Goal: Task Accomplishment & Management: Manage account settings

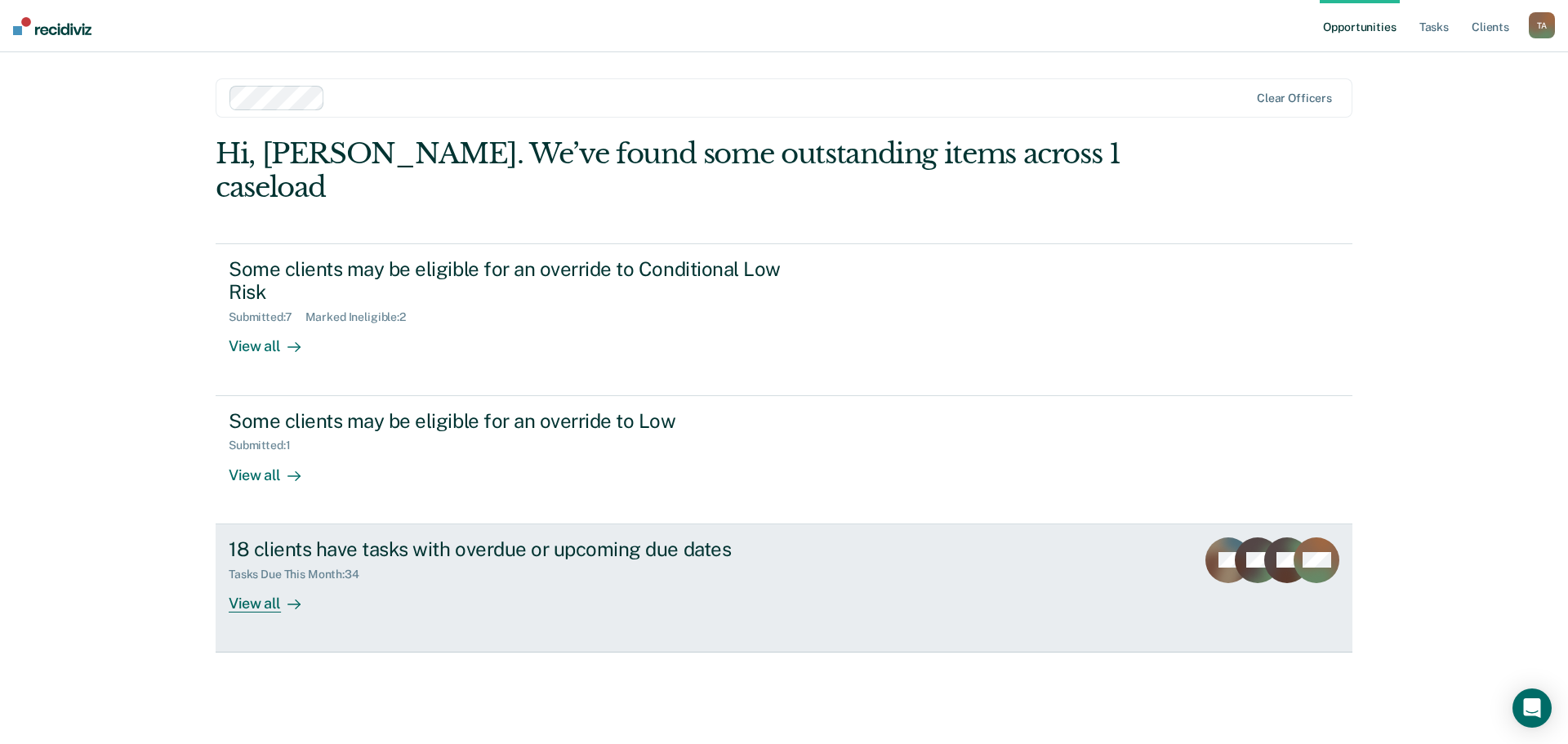
click at [535, 537] on div "18 clients have tasks with overdue or upcoming due dates" at bounding box center [515, 549] width 573 height 24
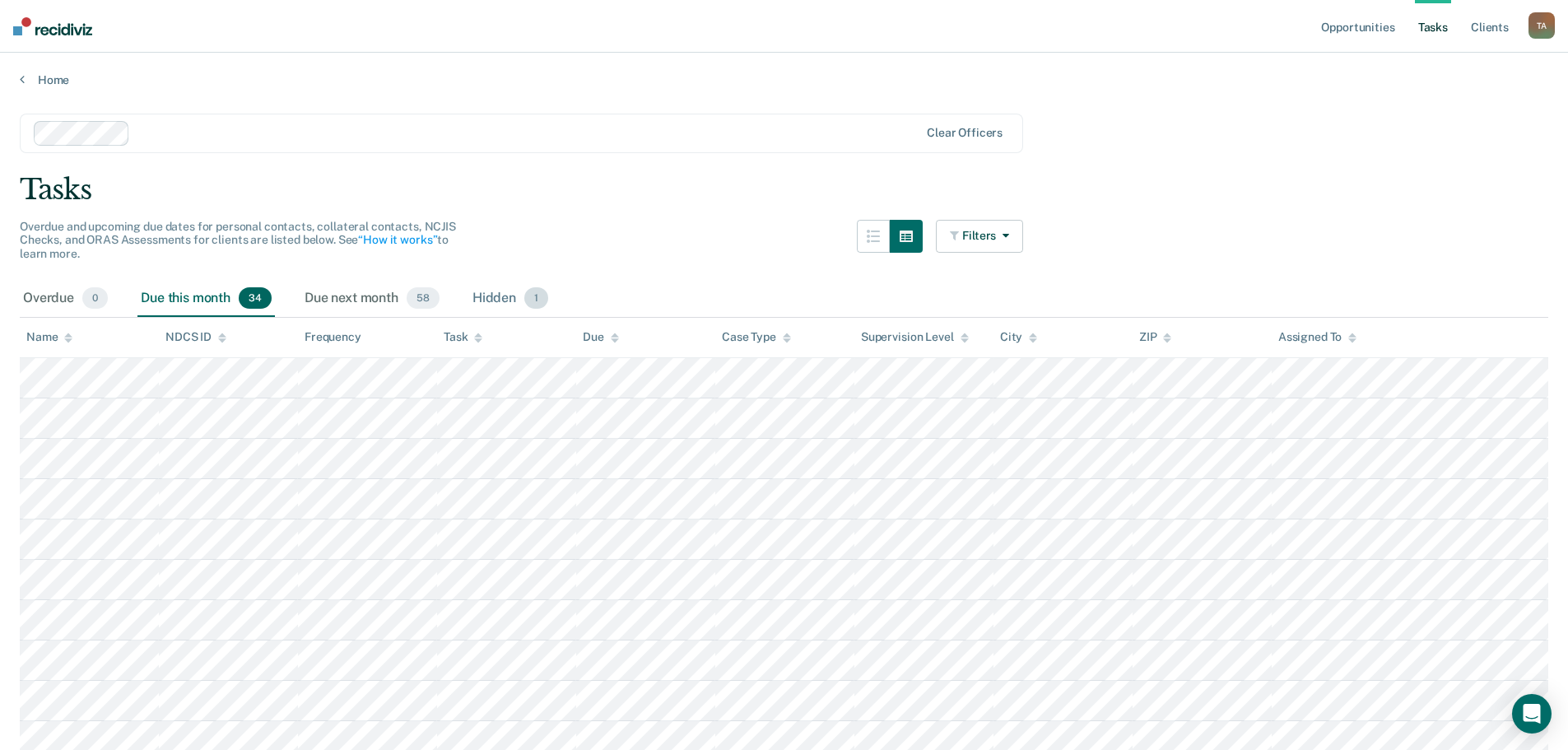
click at [489, 295] on div "Hidden 1" at bounding box center [510, 299] width 82 height 36
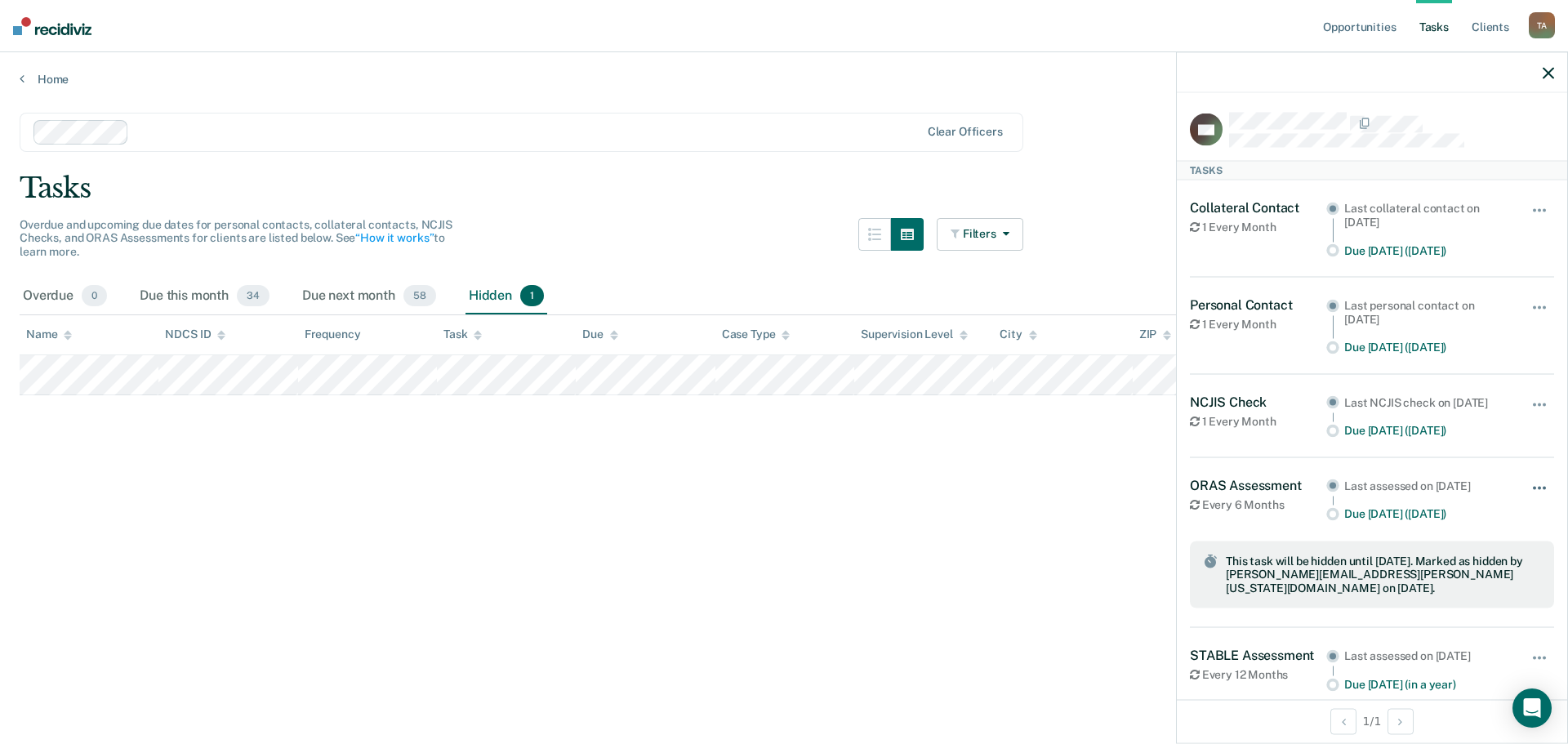
click at [1543, 489] on span "button" at bounding box center [1545, 487] width 4 height 4
click at [1452, 546] on button "Unhide" at bounding box center [1495, 532] width 91 height 27
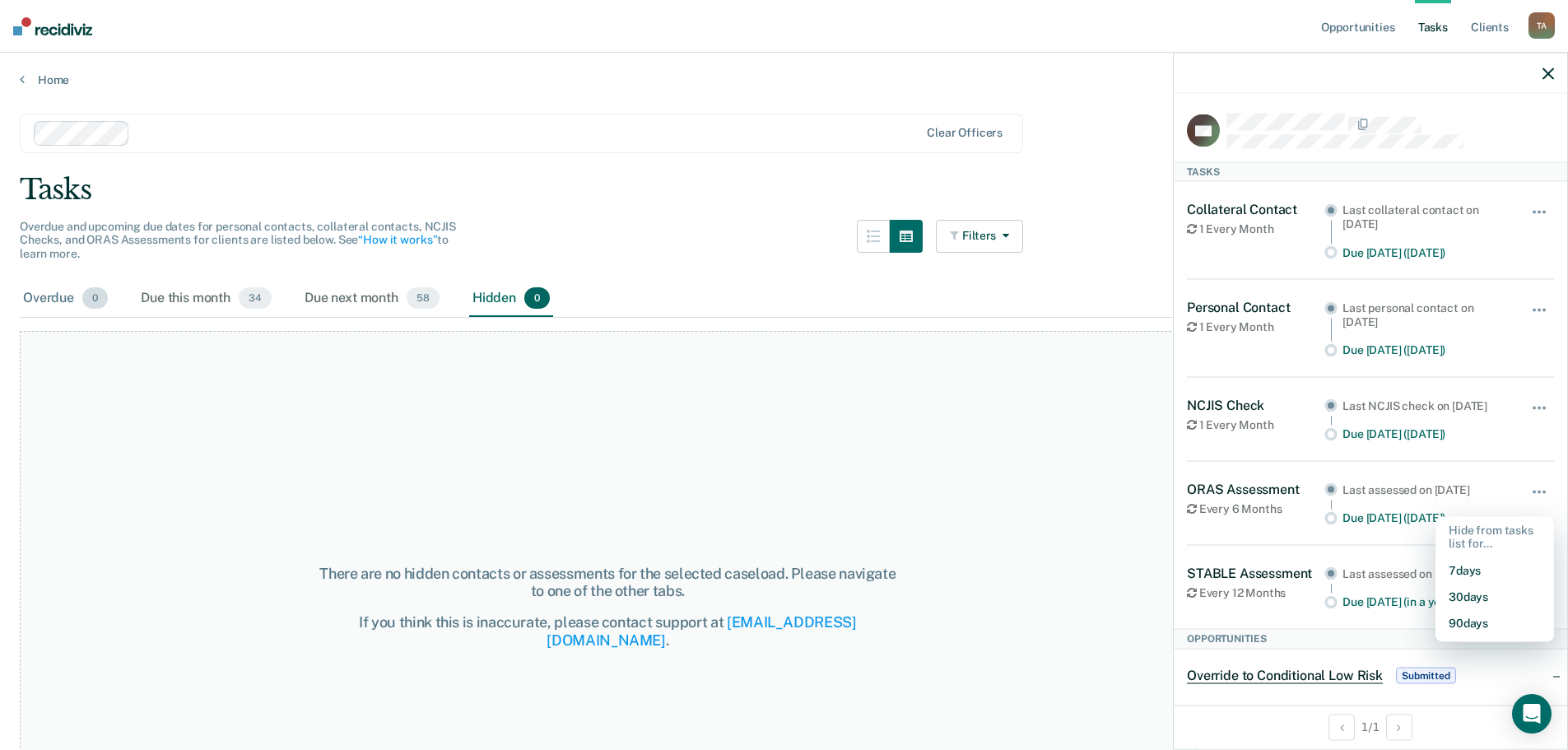
click at [53, 292] on div "Overdue 0" at bounding box center [65, 299] width 91 height 36
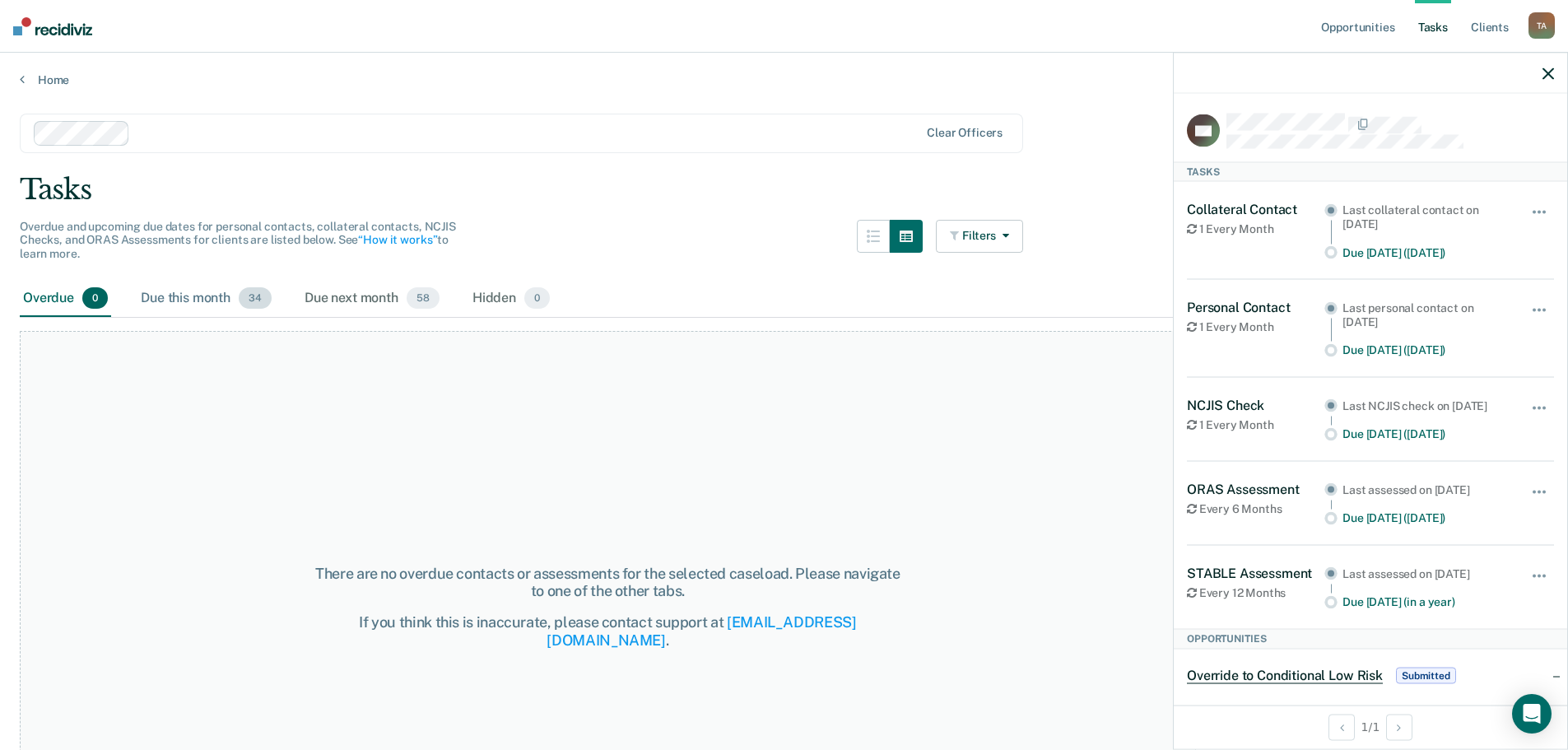
click at [190, 300] on div "Due this month 34" at bounding box center [207, 299] width 138 height 36
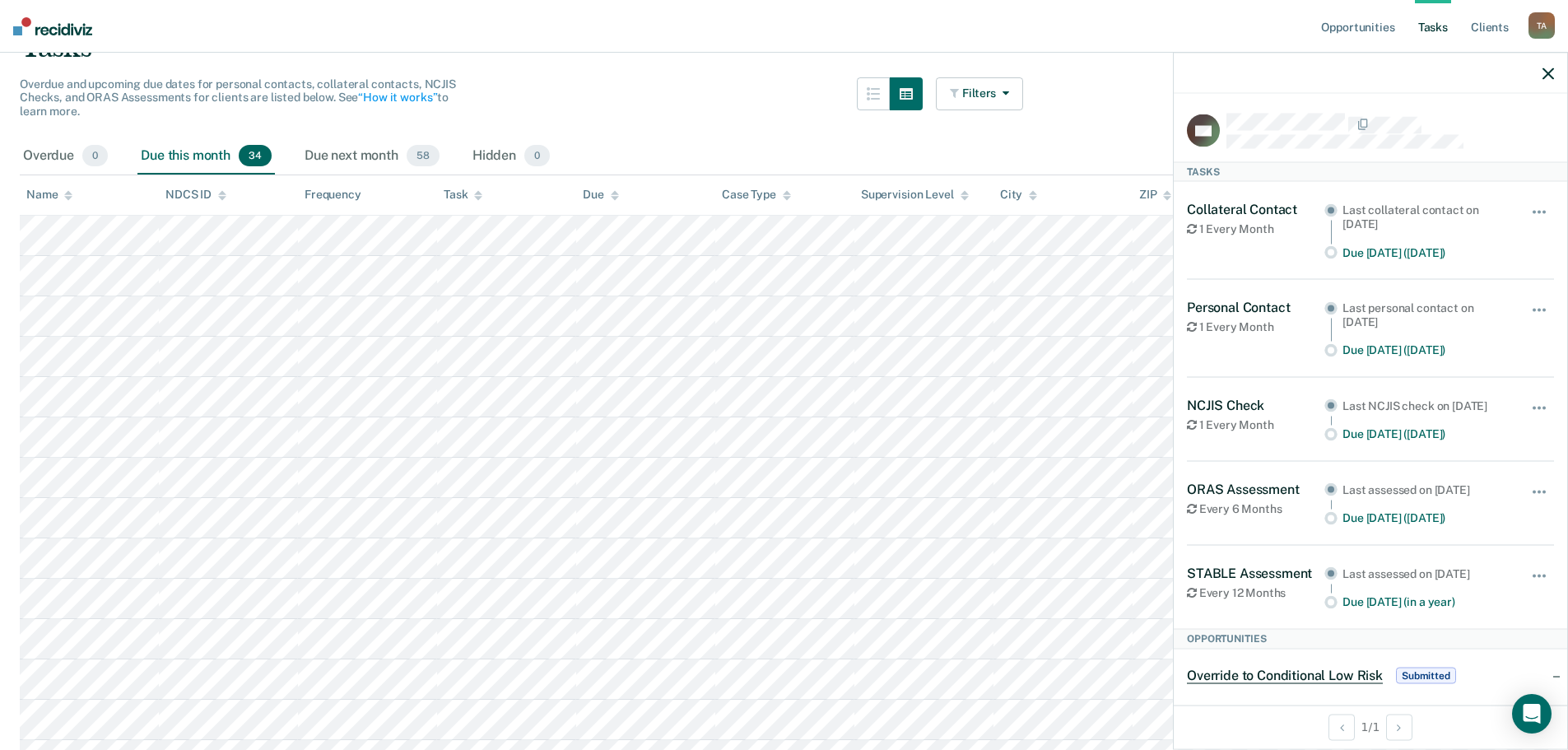
scroll to position [165, 0]
